Goal: Task Accomplishment & Management: Complete application form

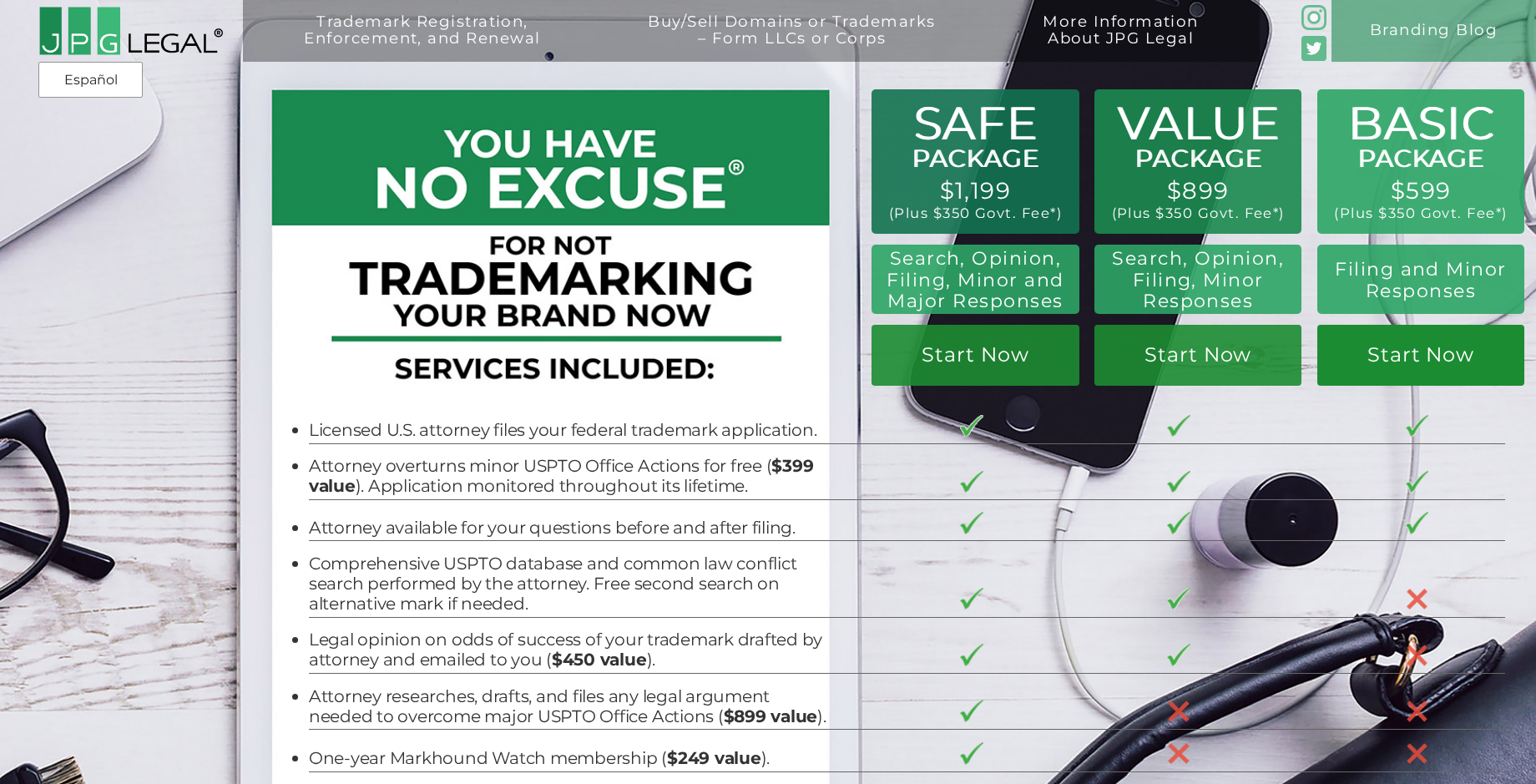
click at [1404, 359] on link "Start Now" at bounding box center [1420, 355] width 207 height 61
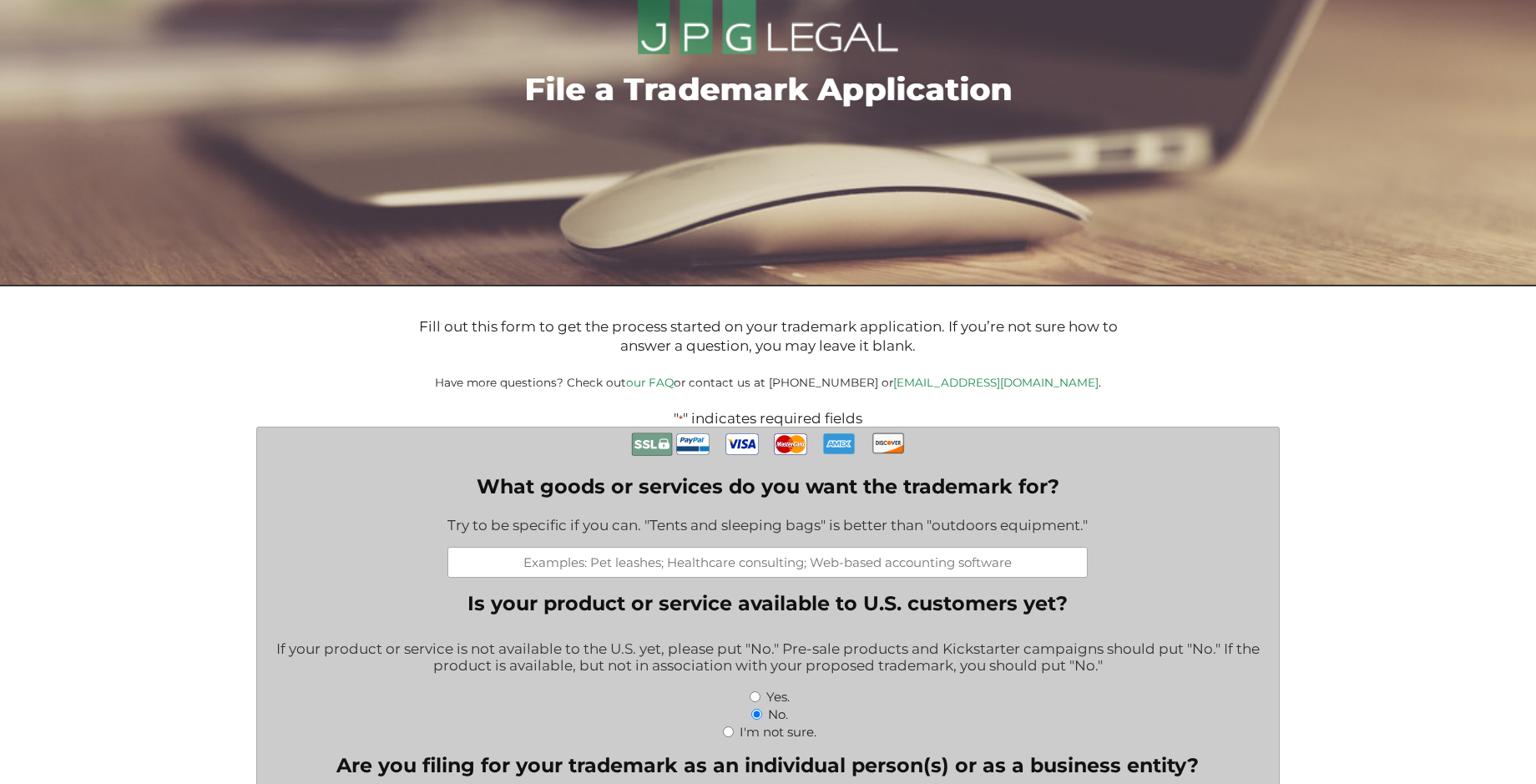
scroll to position [167, 0]
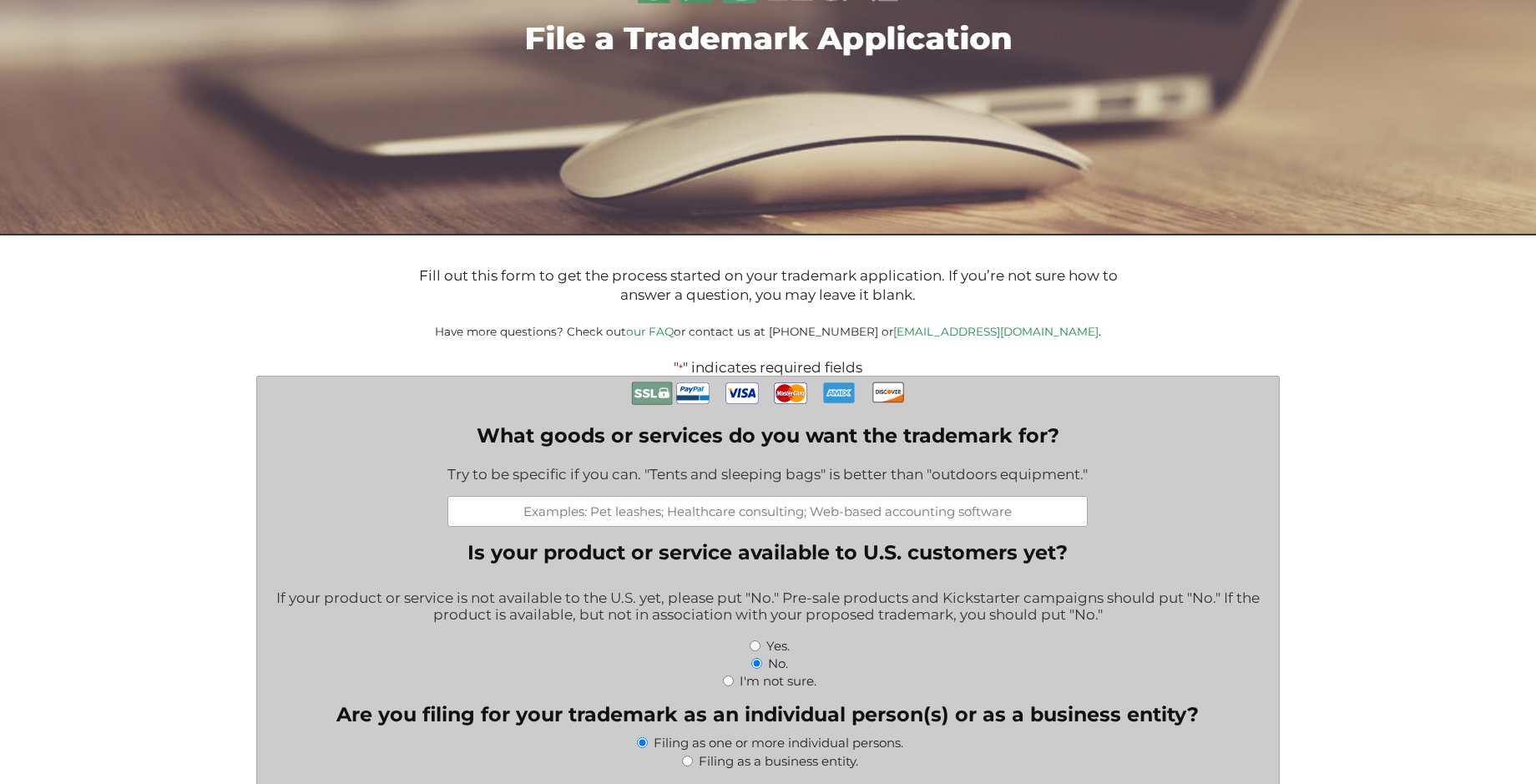
click at [744, 517] on input "What goods or services do you want the trademark for?" at bounding box center [767, 511] width 641 height 30
type input "Amazon Account"
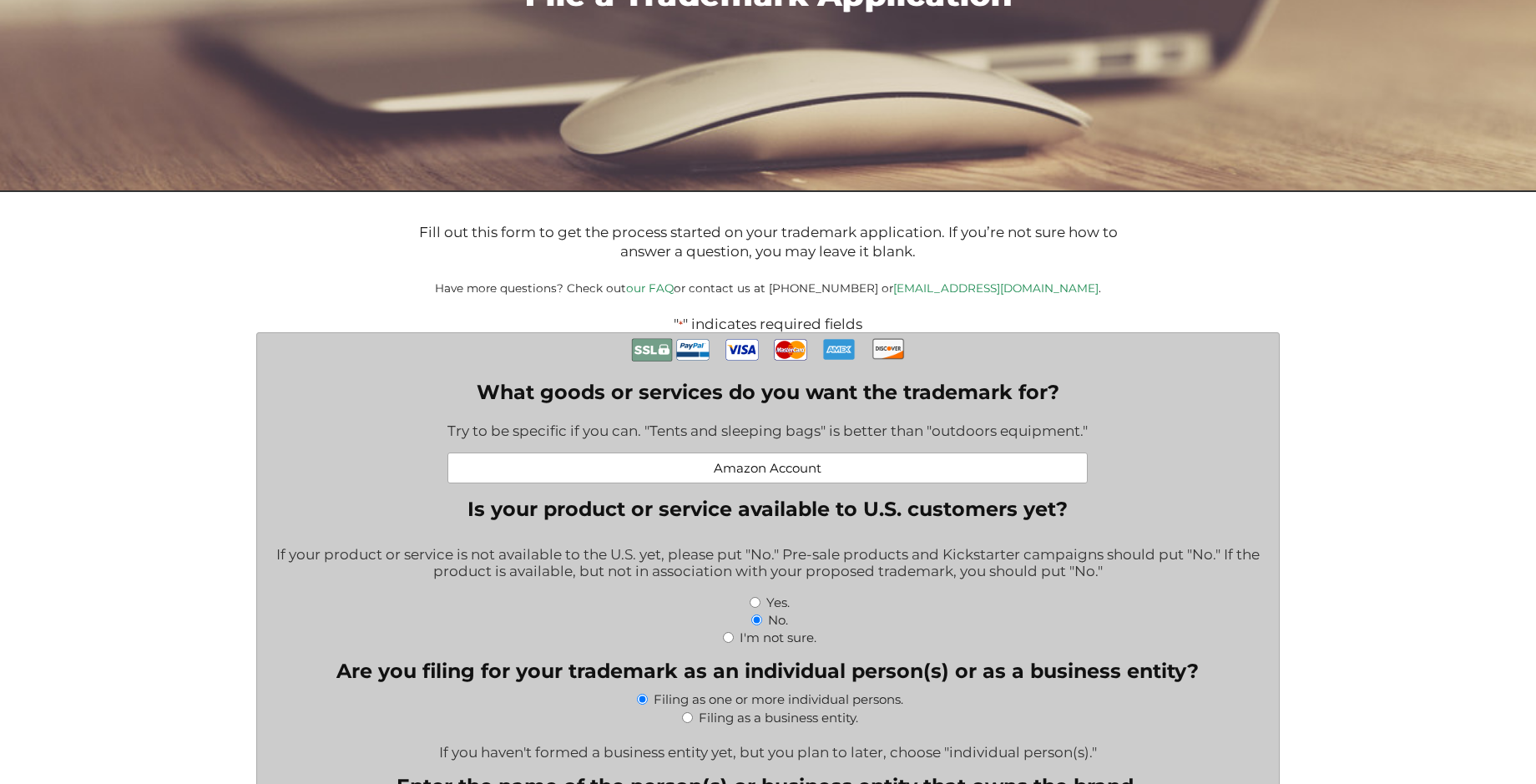
scroll to position [334, 0]
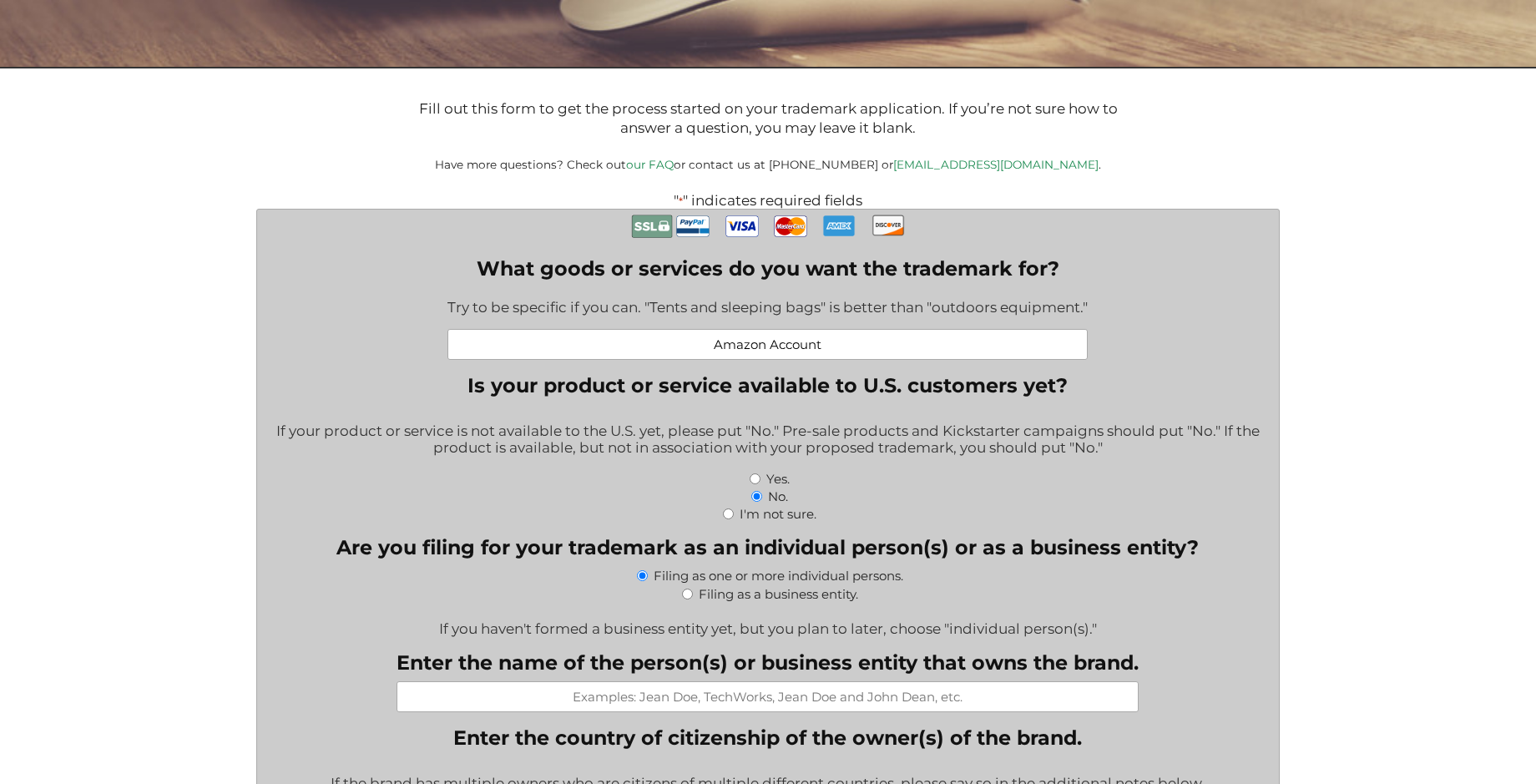
click at [755, 482] on input "Yes." at bounding box center [755, 478] width 11 height 11
radio input "true"
click at [689, 599] on input "Filing as a business entity." at bounding box center [687, 594] width 11 height 11
radio input "true"
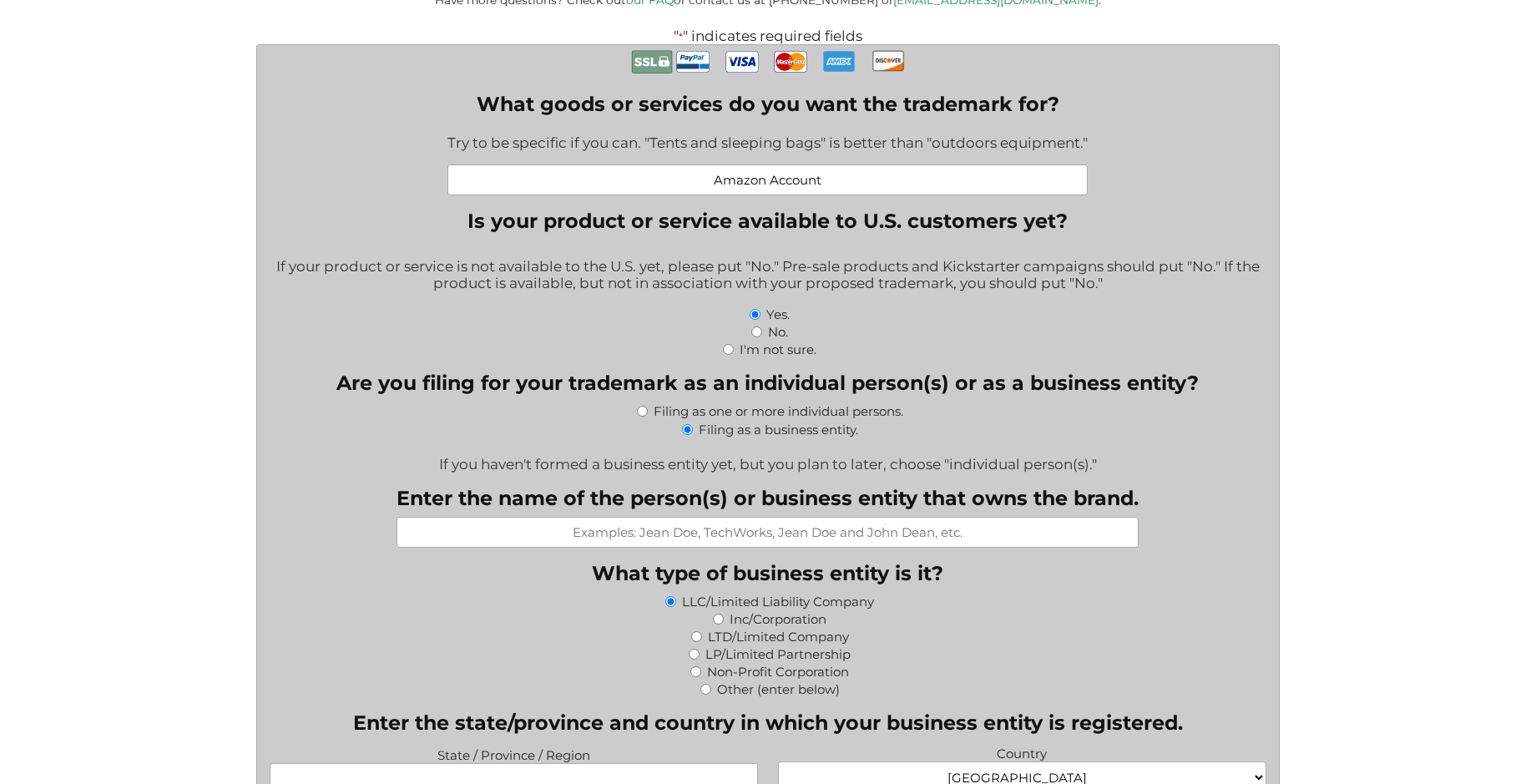
scroll to position [501, 0]
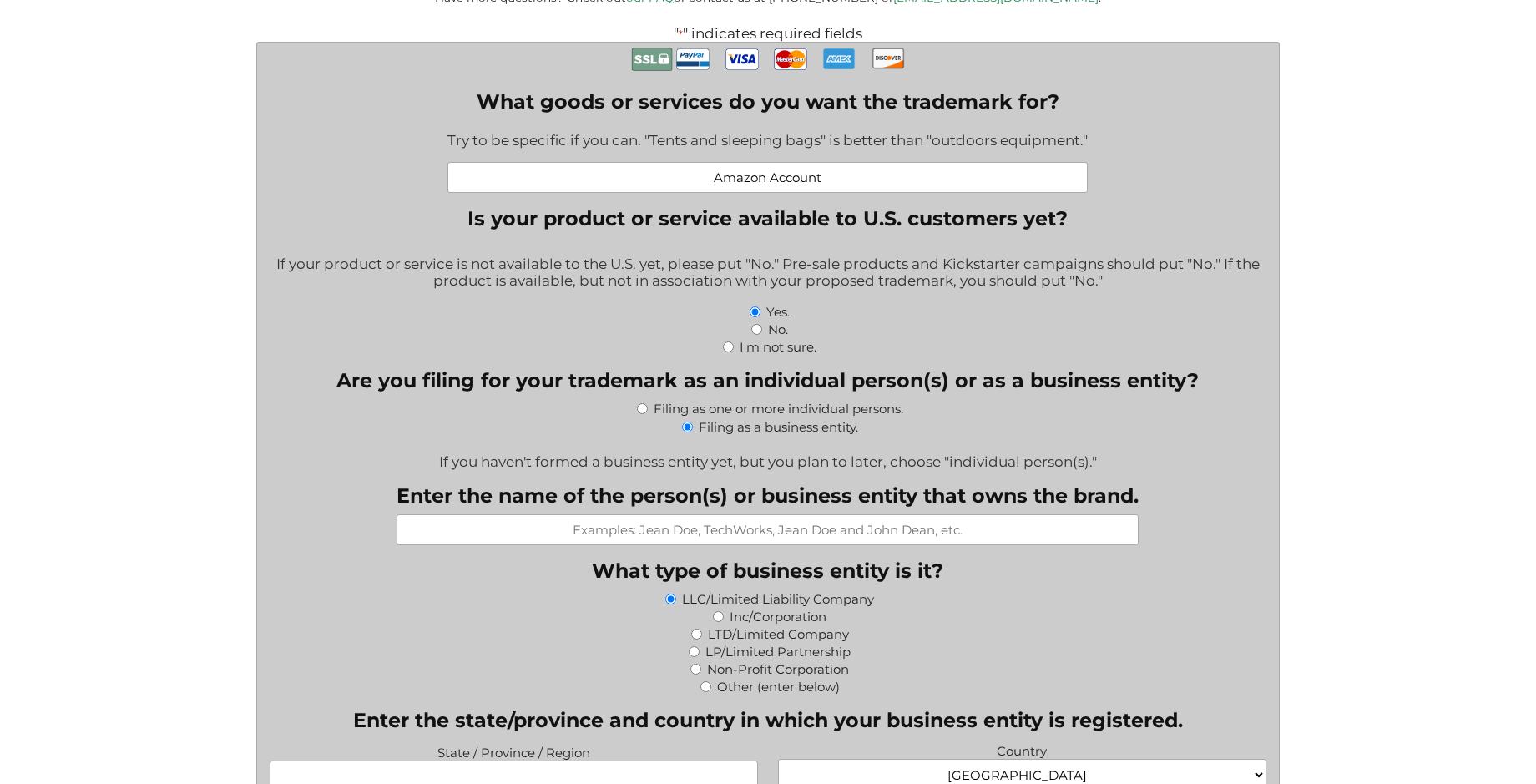
click at [684, 534] on input "Enter the name of the person(s) or business entity that owns the brand." at bounding box center [768, 530] width 742 height 30
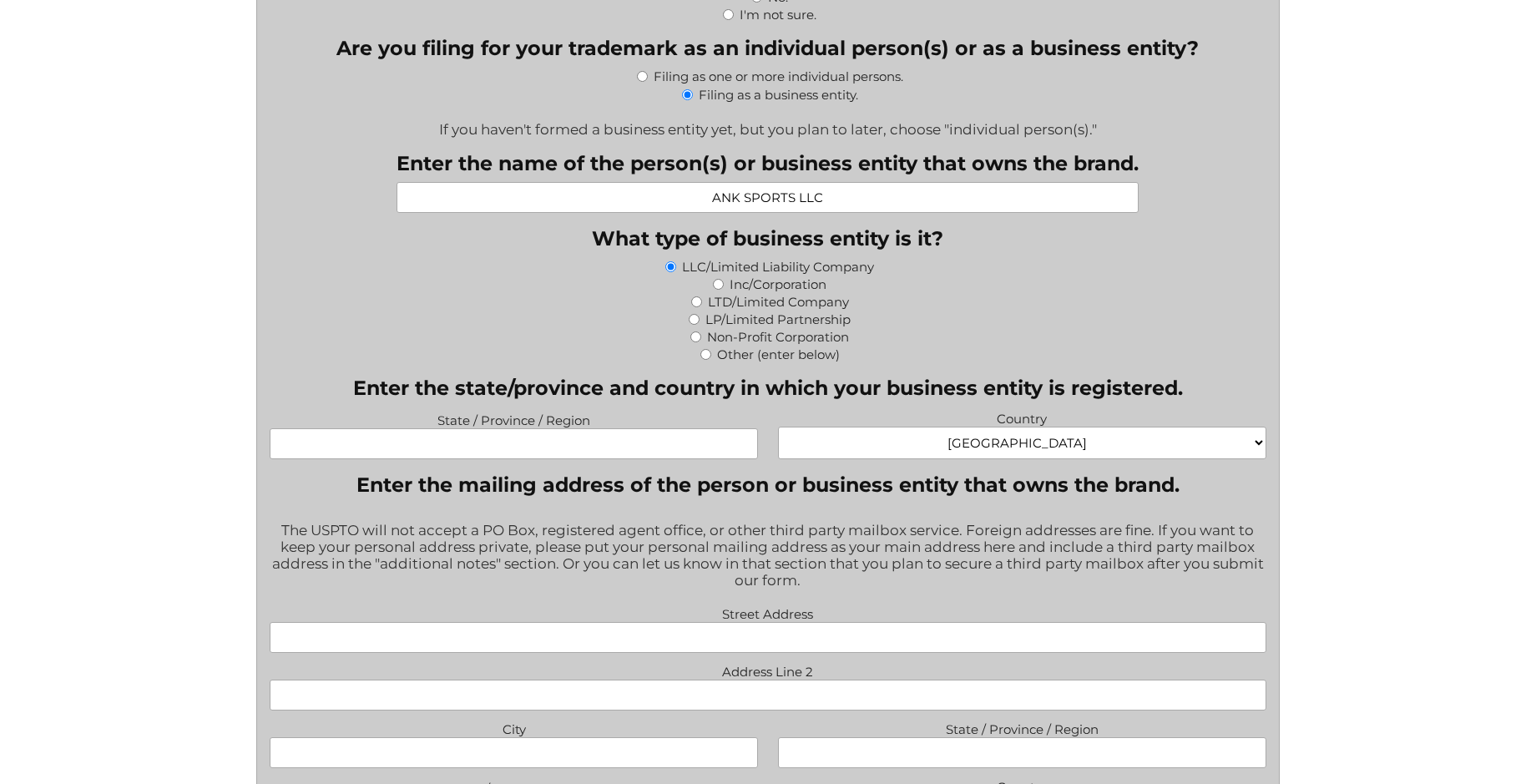
scroll to position [835, 0]
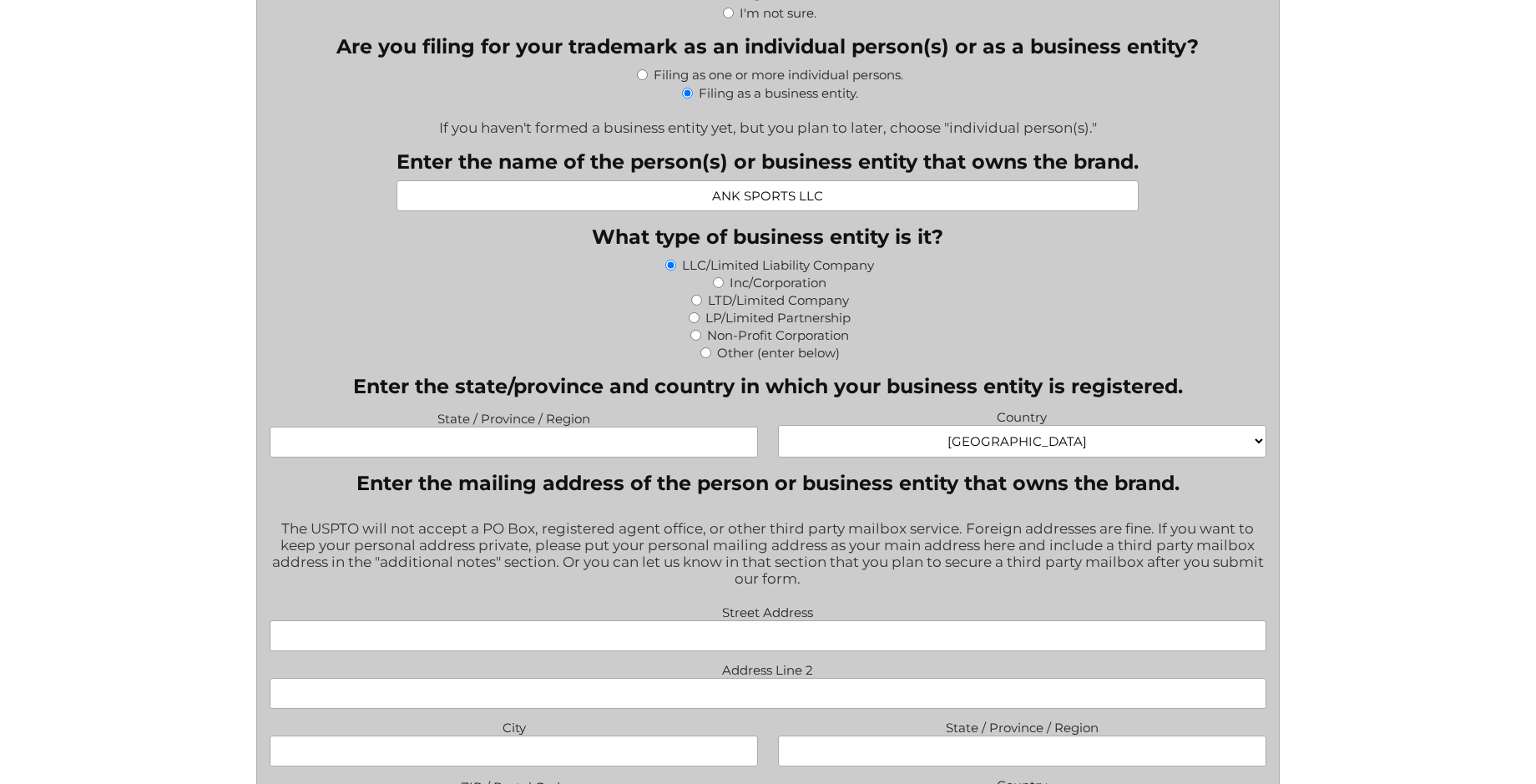
type input "ANK SPORTS LLC"
click at [520, 432] on input "State / Province / Region" at bounding box center [513, 442] width 488 height 30
type input "MI"
click at [790, 453] on select "Afghanistan Albania Algeria American Samoa Andorra Angola Anguilla Antarctica A…" at bounding box center [1022, 441] width 488 height 32
click at [778, 427] on select "Afghanistan Albania Algeria American Samoa Andorra Angola Anguilla Antarctica A…" at bounding box center [1022, 441] width 488 height 32
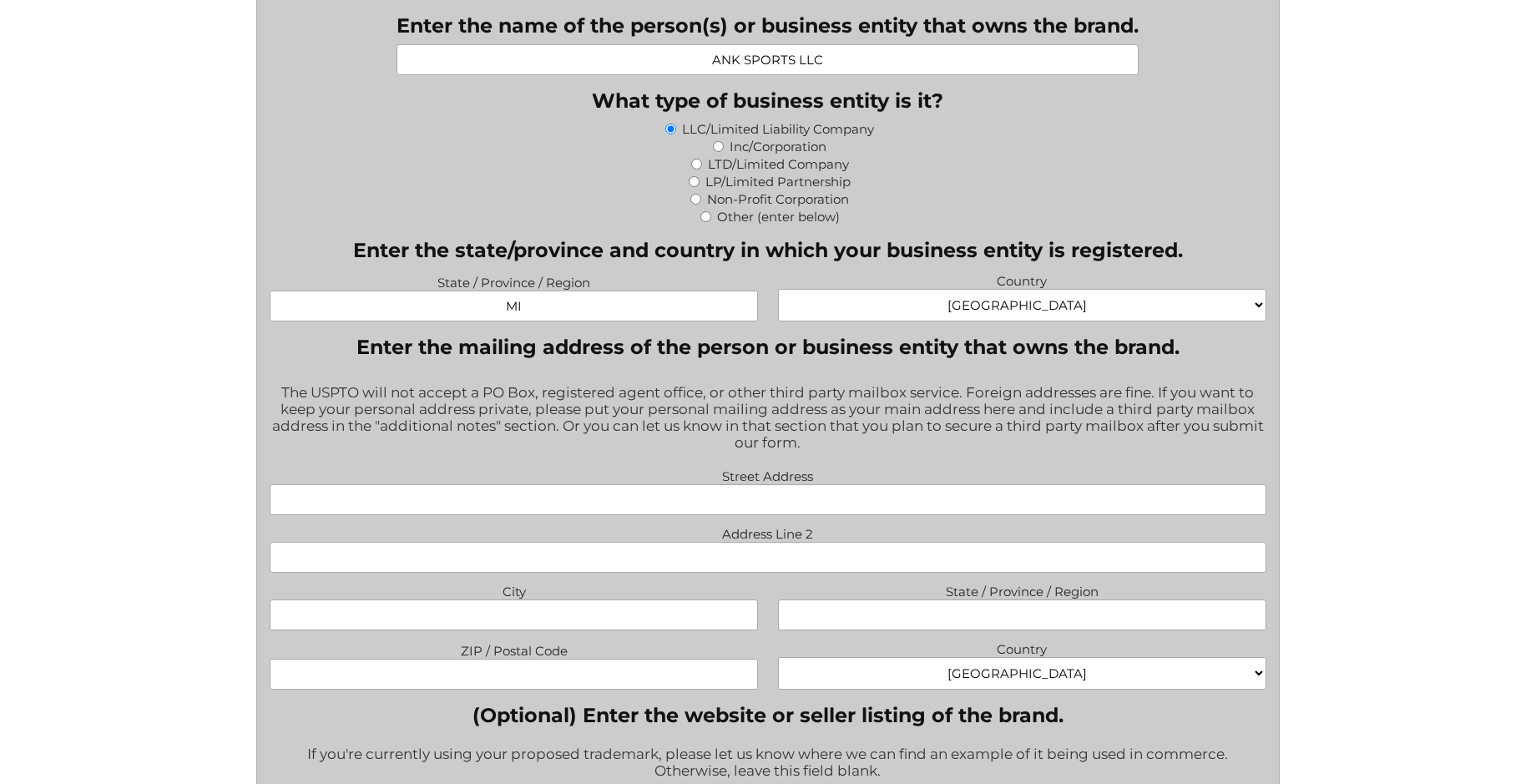
scroll to position [1085, 0]
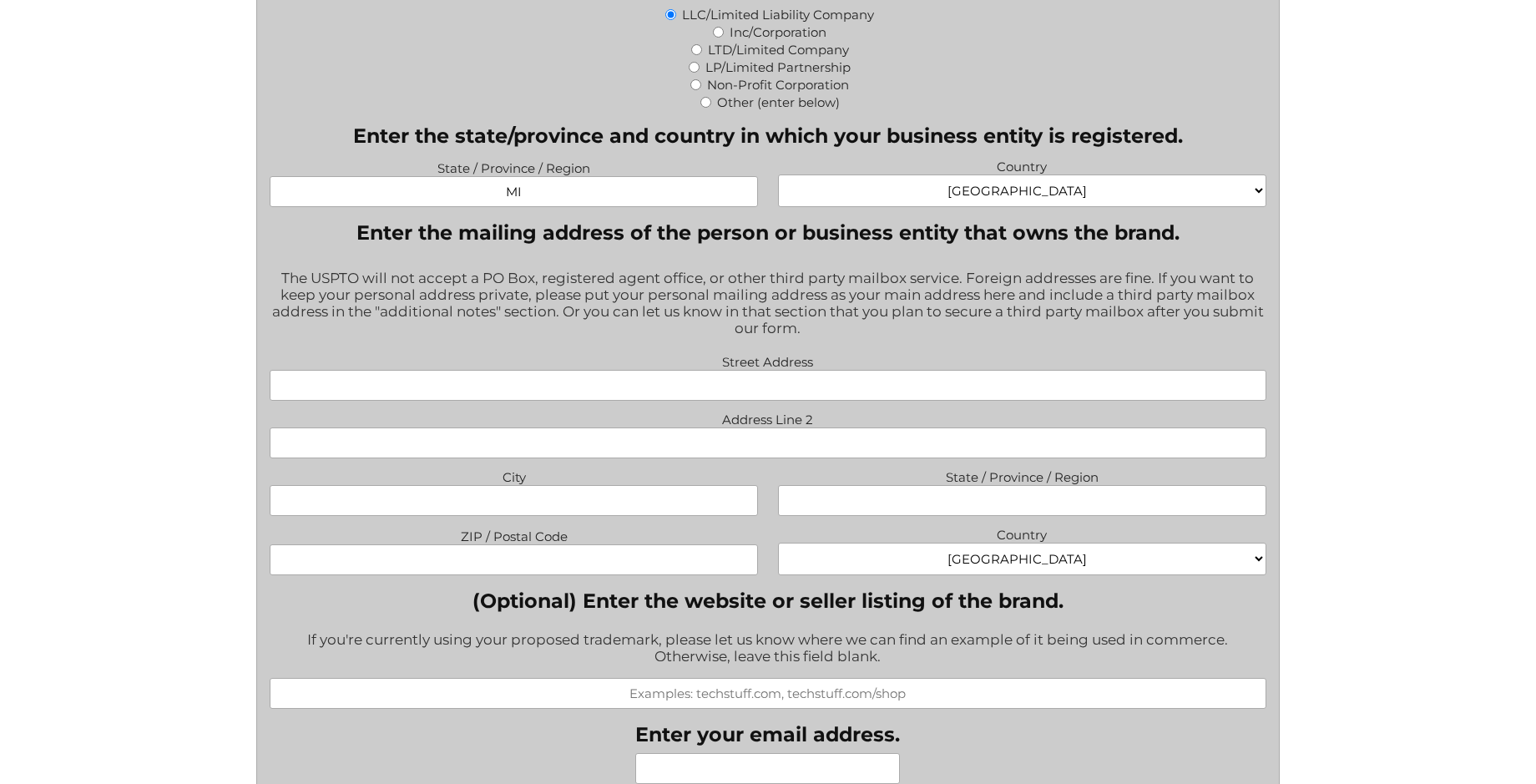
click at [679, 391] on input "Street Address" at bounding box center [768, 385] width 997 height 30
type input "6129 Maben Woods Lane, Canton, MI, 48187"
type input "6129 Maben Woods Lane"
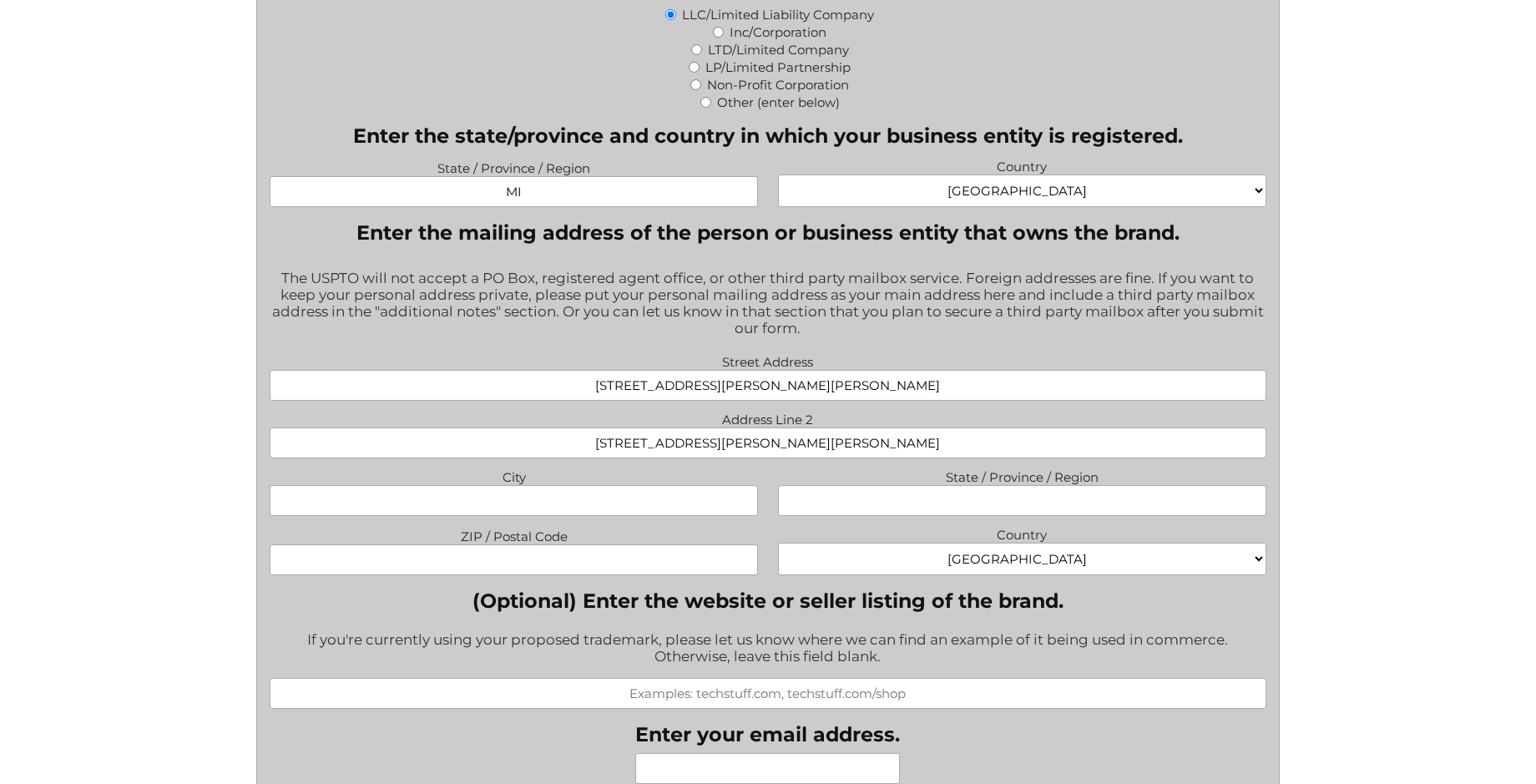
type input "Canton, MI"
type input "MI"
type input "48187"
type input "804725786@qq.com"
drag, startPoint x: 861, startPoint y: 444, endPoint x: 610, endPoint y: 449, distance: 251.0
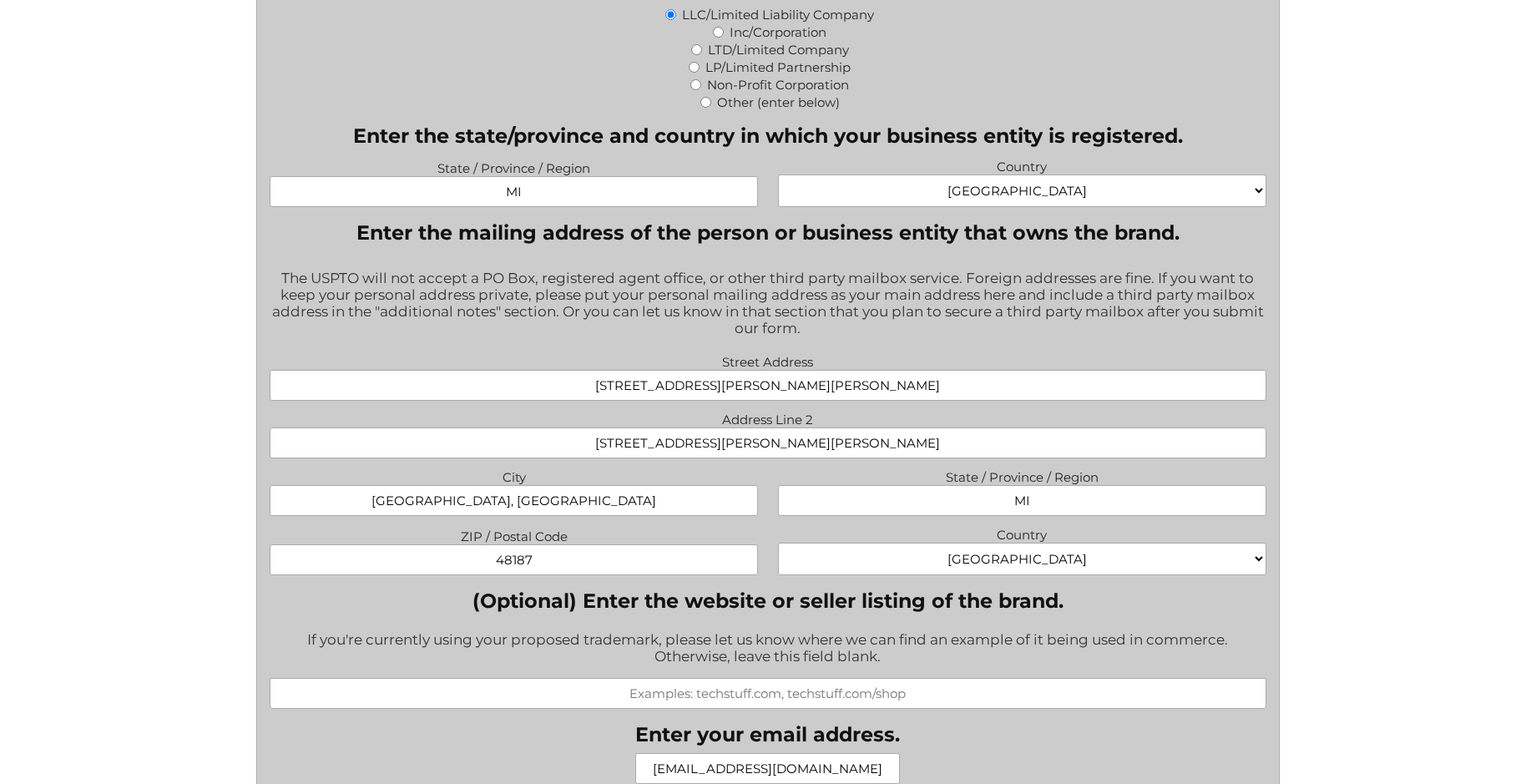
click at [610, 449] on input "6129 Maben Woods Lane" at bounding box center [768, 443] width 997 height 30
drag, startPoint x: 788, startPoint y: 391, endPoint x: 1009, endPoint y: 393, distance: 221.0
click at [1005, 396] on input "6129 Maben Woods Lane, Canton, MI, 48187" at bounding box center [768, 385] width 997 height 30
type input "6129 Maben Woods Lane"
click at [884, 443] on input "Address Line 2" at bounding box center [768, 443] width 997 height 30
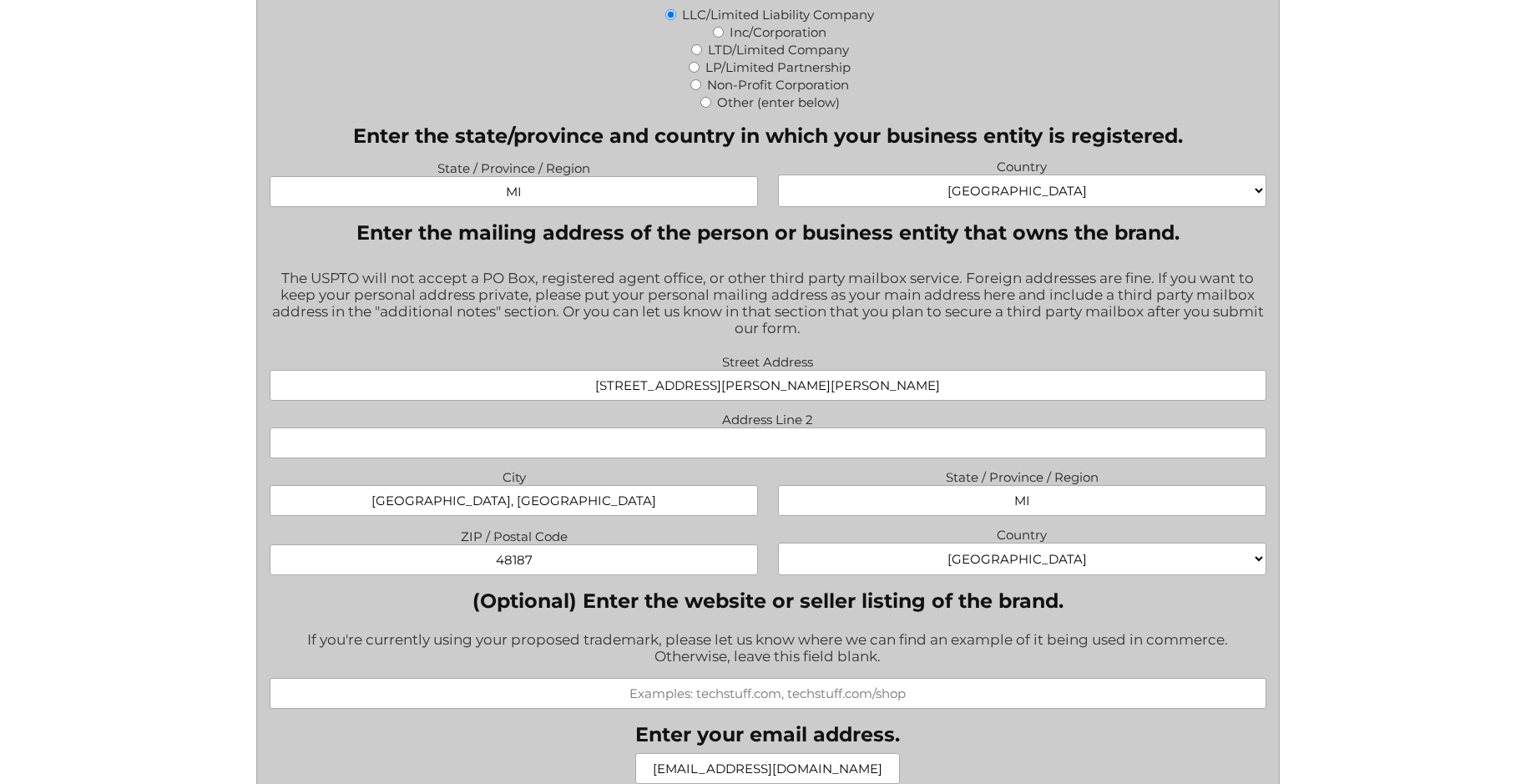
click at [692, 485] on label "City" at bounding box center [513, 475] width 488 height 20
click at [692, 486] on input "Canton, MI" at bounding box center [513, 500] width 488 height 30
drag, startPoint x: 528, startPoint y: 506, endPoint x: 593, endPoint y: 504, distance: 65.0
click at [593, 504] on input "Canton, MI" at bounding box center [513, 500] width 488 height 30
type input "Canton"
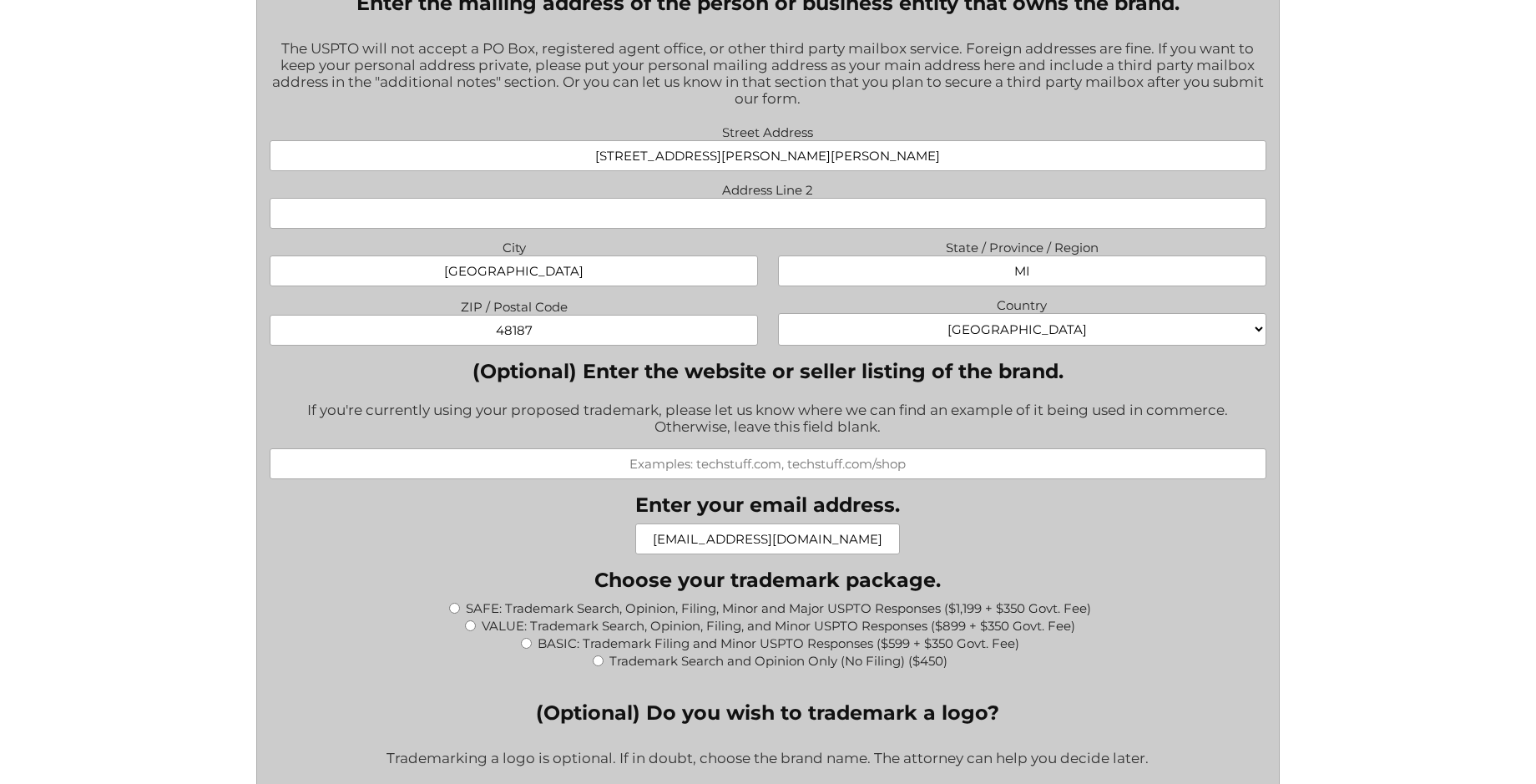
scroll to position [1336, 0]
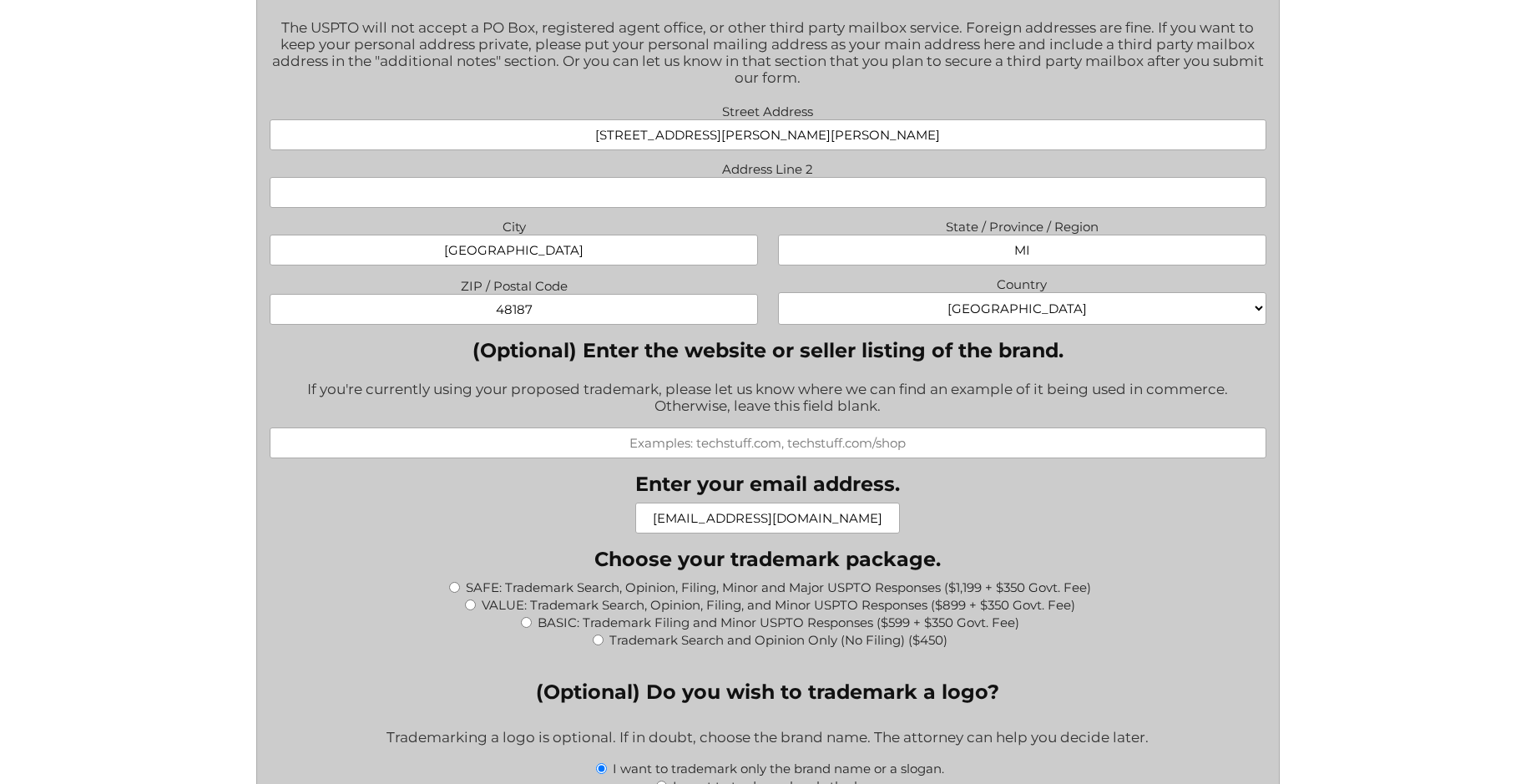
drag, startPoint x: 860, startPoint y: 526, endPoint x: 678, endPoint y: 520, distance: 182.1
click at [678, 520] on input "804725786@qq.com" at bounding box center [767, 518] width 264 height 30
click at [827, 523] on input "YU" at bounding box center [767, 518] width 264 height 30
type input "yuzeng888@gmail.com"
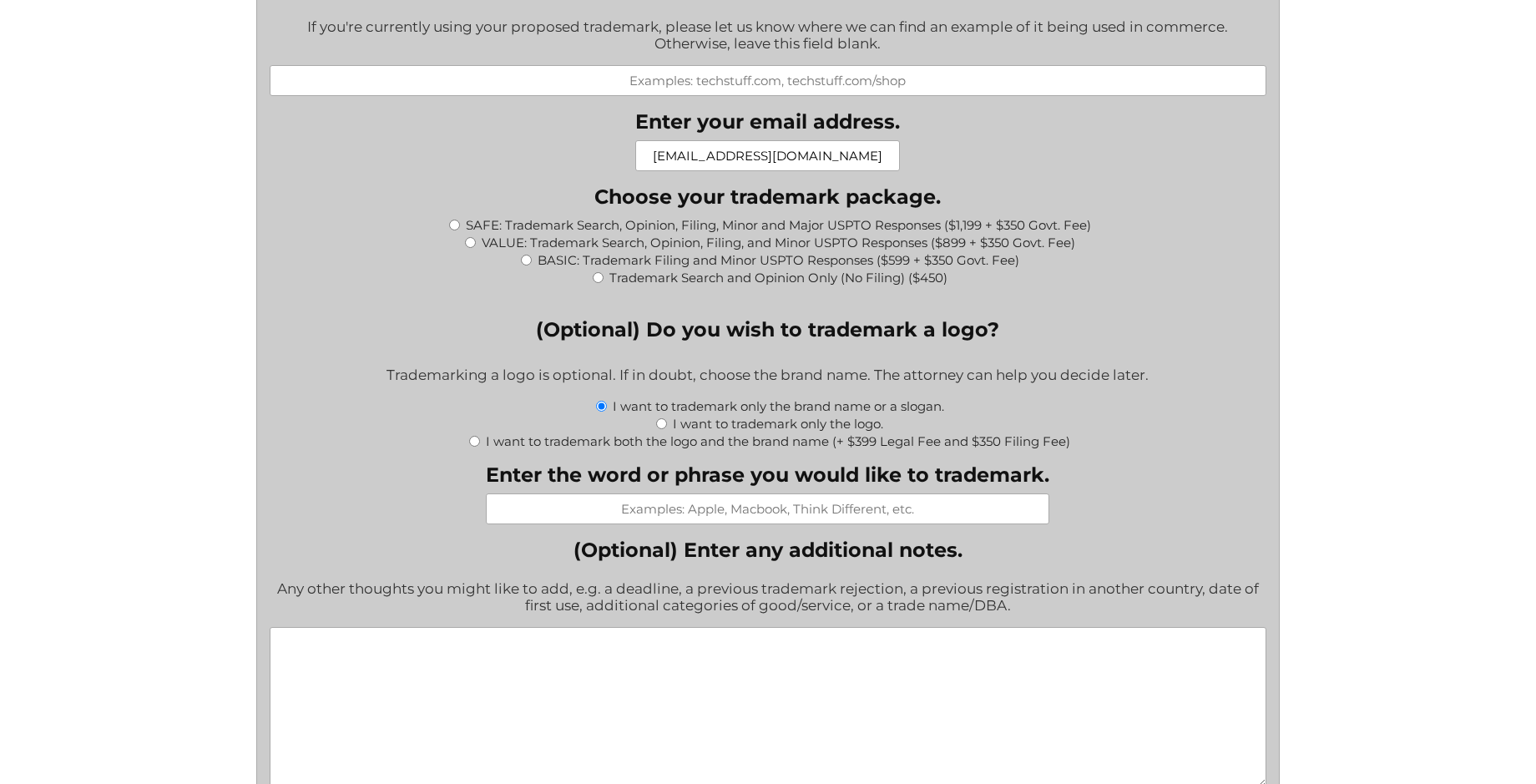
scroll to position [1670, 0]
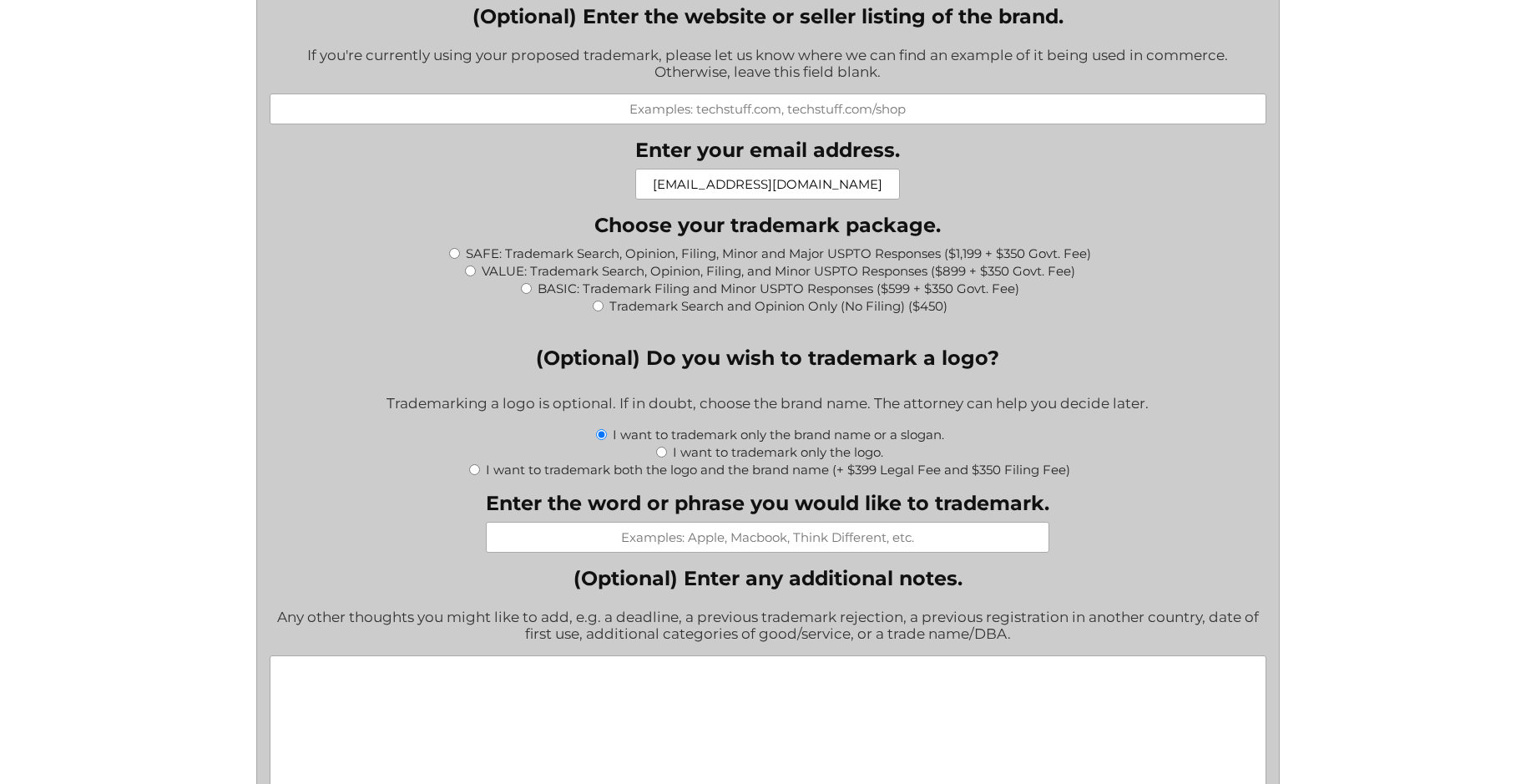
click at [520, 285] on div "BASIC: Trademark Filing and Minor USPTO Responses ($599 + $350 Govt. Fee)" at bounding box center [768, 288] width 997 height 18
click at [523, 292] on input "BASIC: Trademark Filing and Minor USPTO Responses ($599 + $350 Govt. Fee)" at bounding box center [526, 289] width 11 height 11
radio input "true"
type input "$949.00"
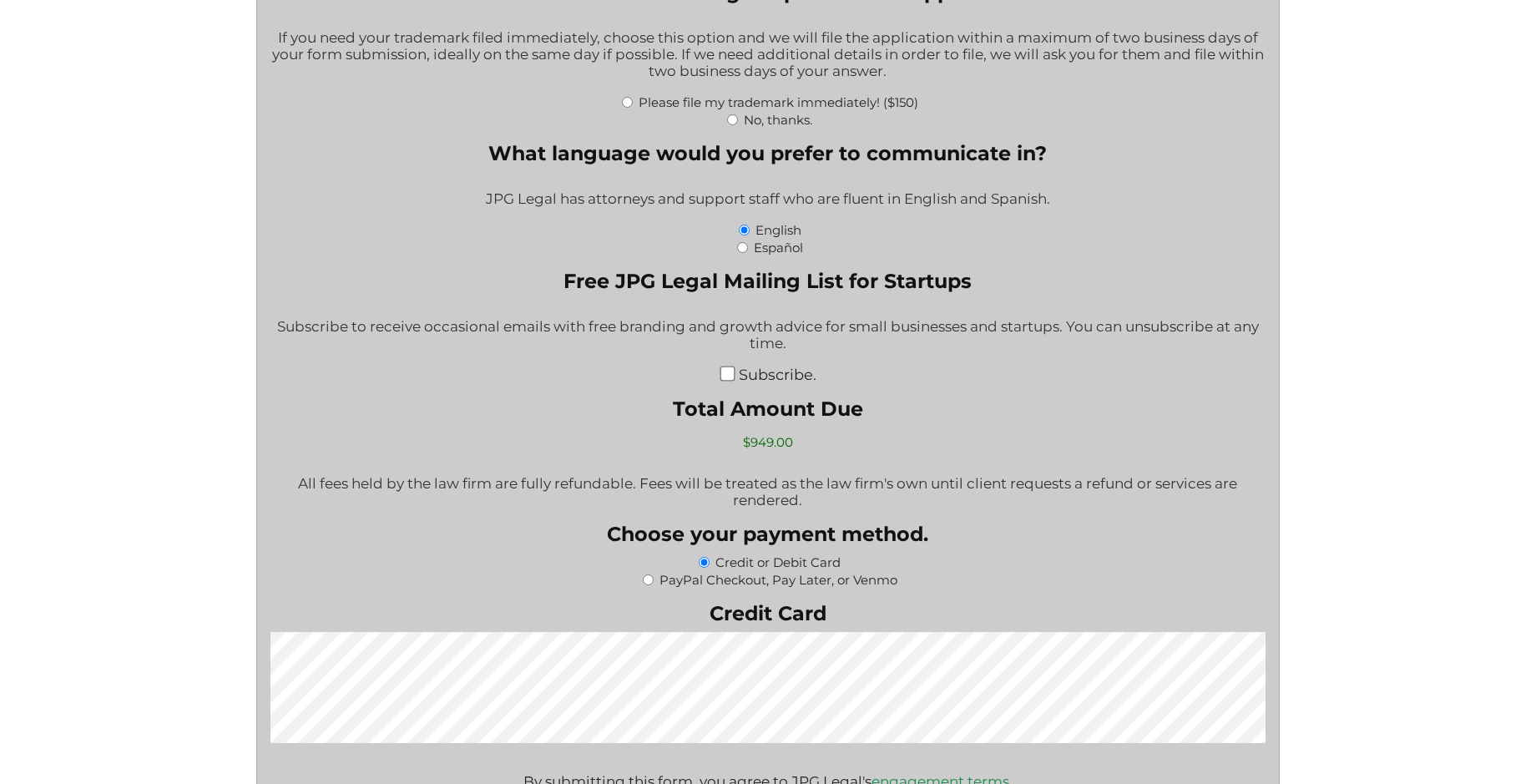
scroll to position [3173, 0]
